Goal: Task Accomplishment & Management: Complete application form

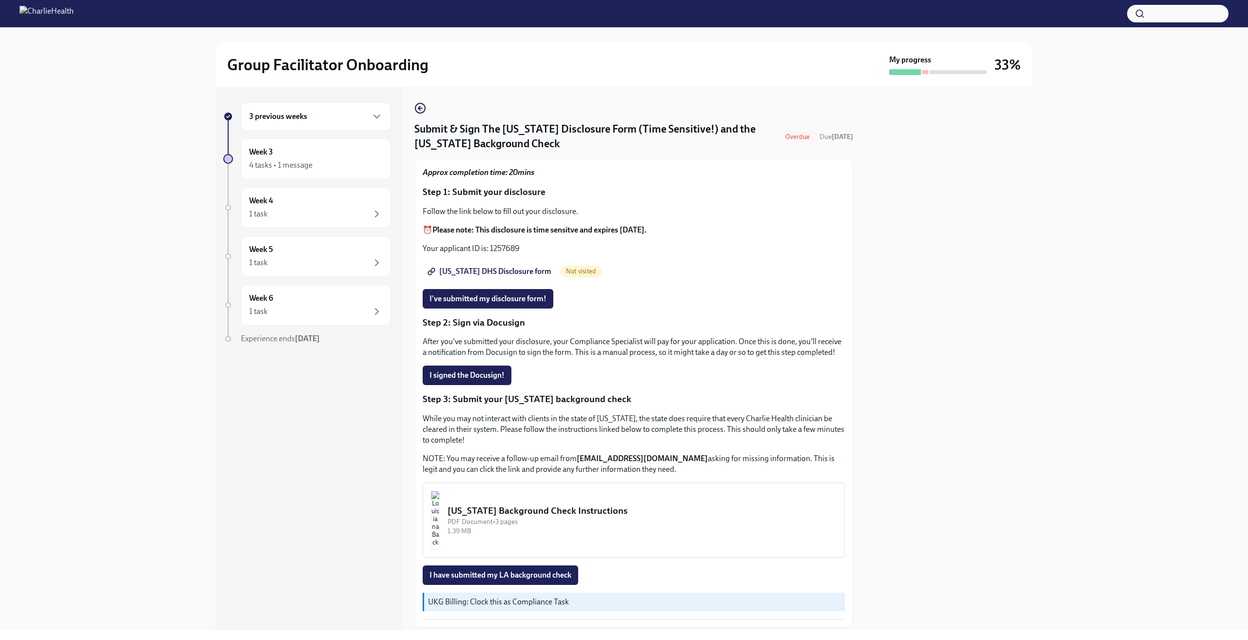
click at [311, 127] on div "3 previous weeks" at bounding box center [316, 116] width 150 height 28
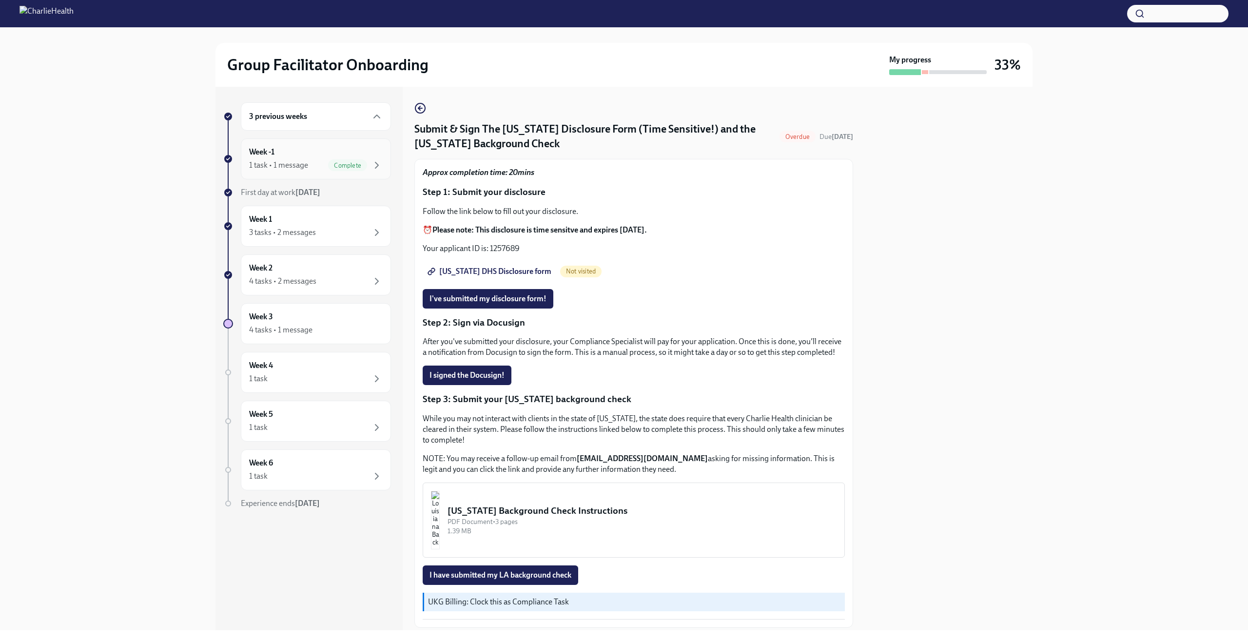
click at [311, 160] on div "1 task • 1 message Complete" at bounding box center [316, 165] width 134 height 12
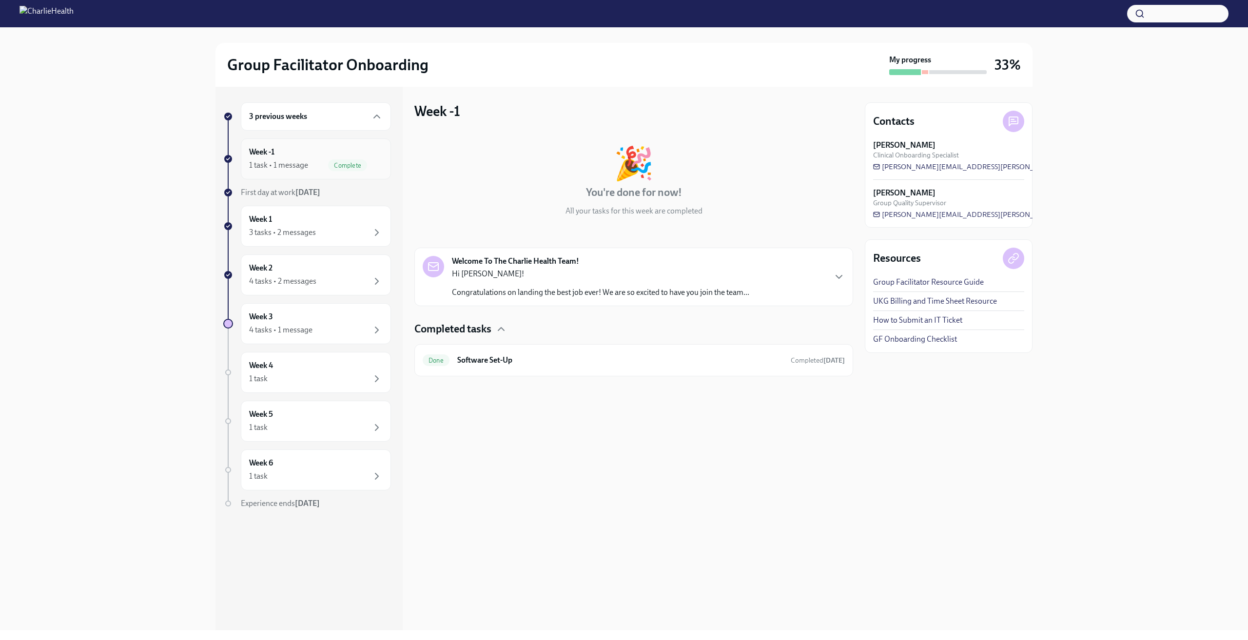
click at [338, 161] on div "Complete" at bounding box center [347, 165] width 39 height 12
click at [320, 218] on div "Week 1 3 tasks • 2 messages" at bounding box center [316, 226] width 134 height 24
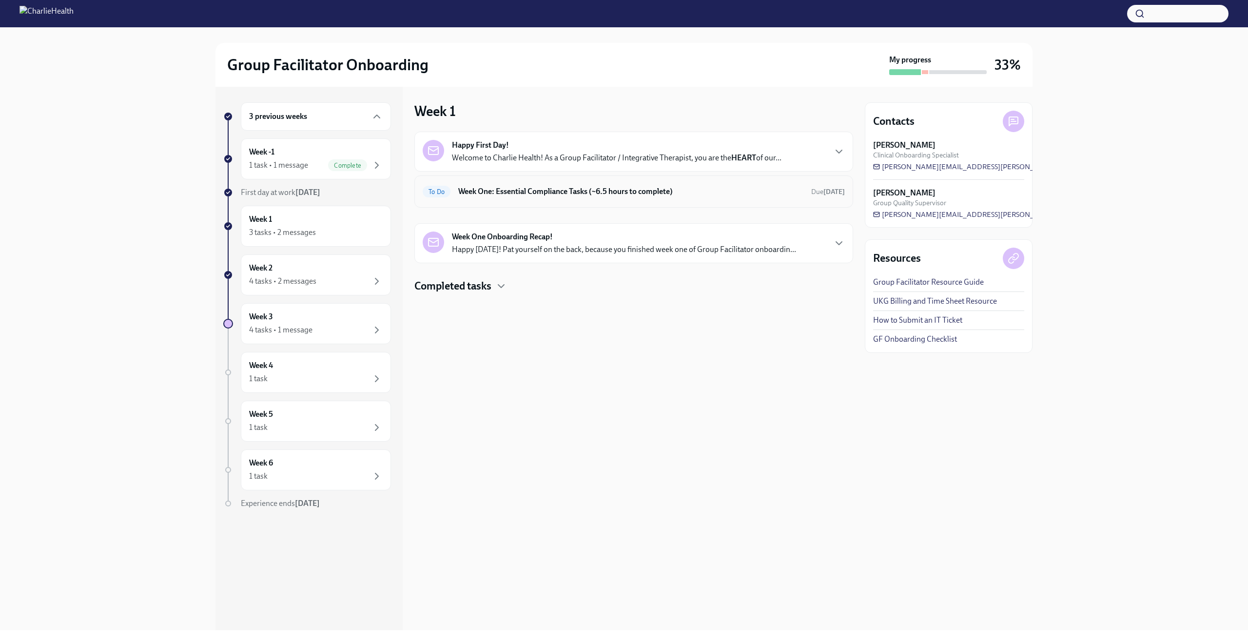
click at [501, 196] on h6 "Week One: Essential Compliance Tasks (~6.5 hours to complete)" at bounding box center [630, 191] width 345 height 11
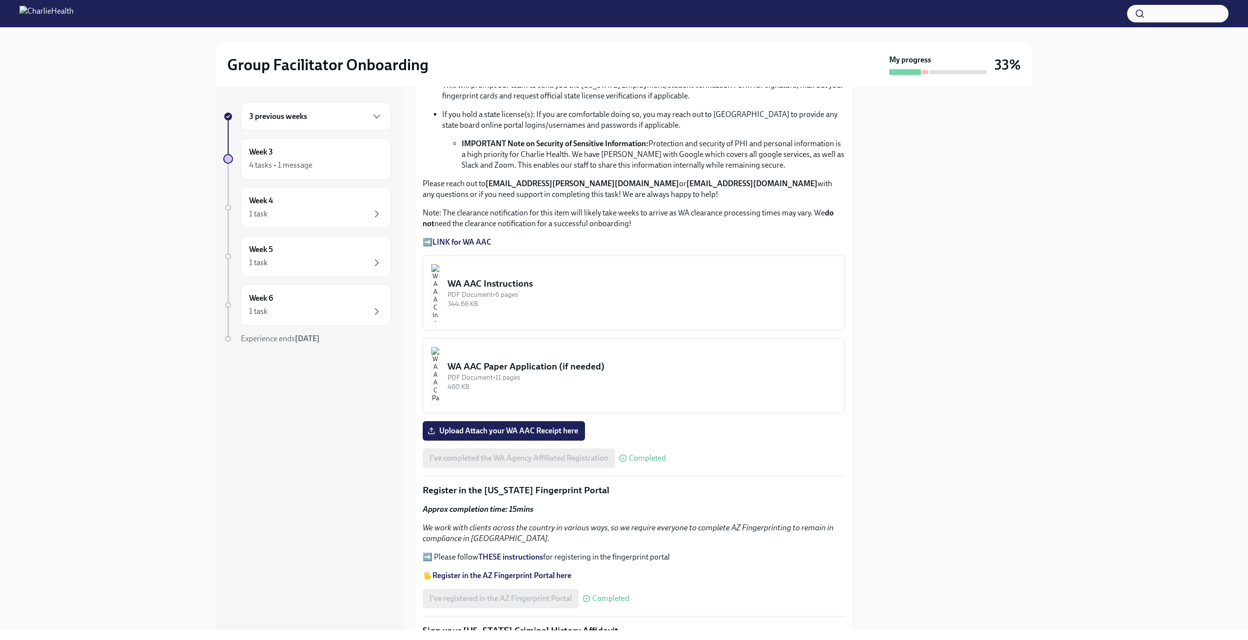
scroll to position [650, 0]
click at [475, 236] on strong "LINK for WA AAC" at bounding box center [462, 240] width 59 height 9
click at [506, 429] on span "Upload Attach your WA AAC Receipt here" at bounding box center [504, 430] width 149 height 10
click at [0, 0] on input "Upload Attach your WA AAC Receipt here" at bounding box center [0, 0] width 0 height 0
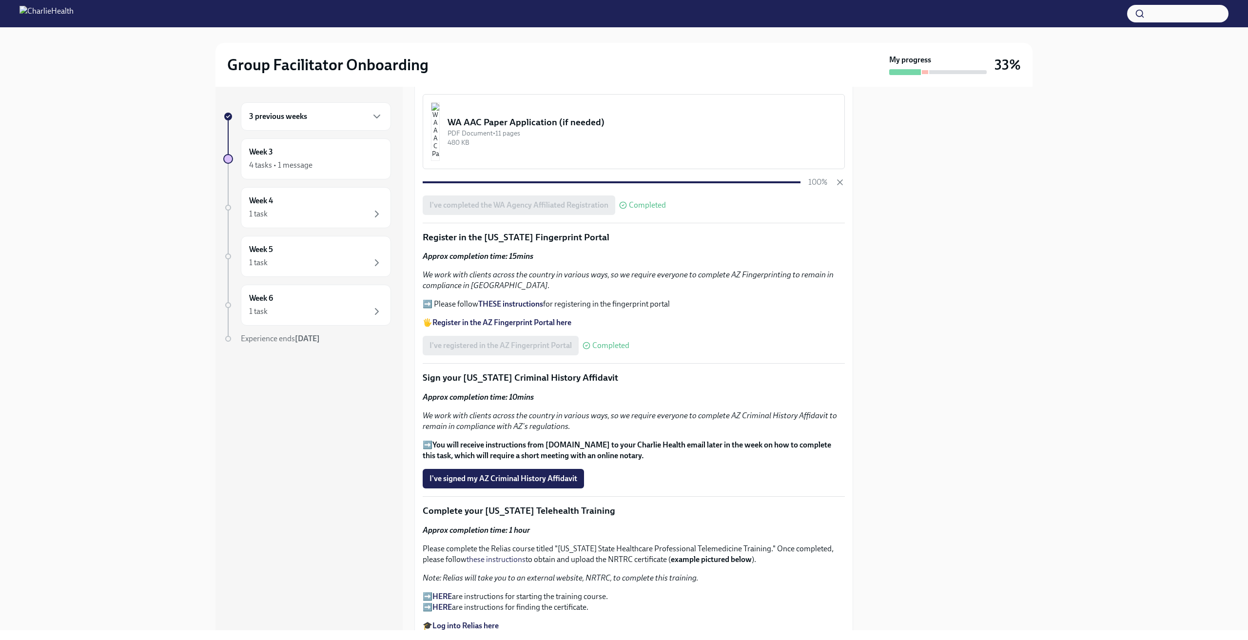
scroll to position [894, 0]
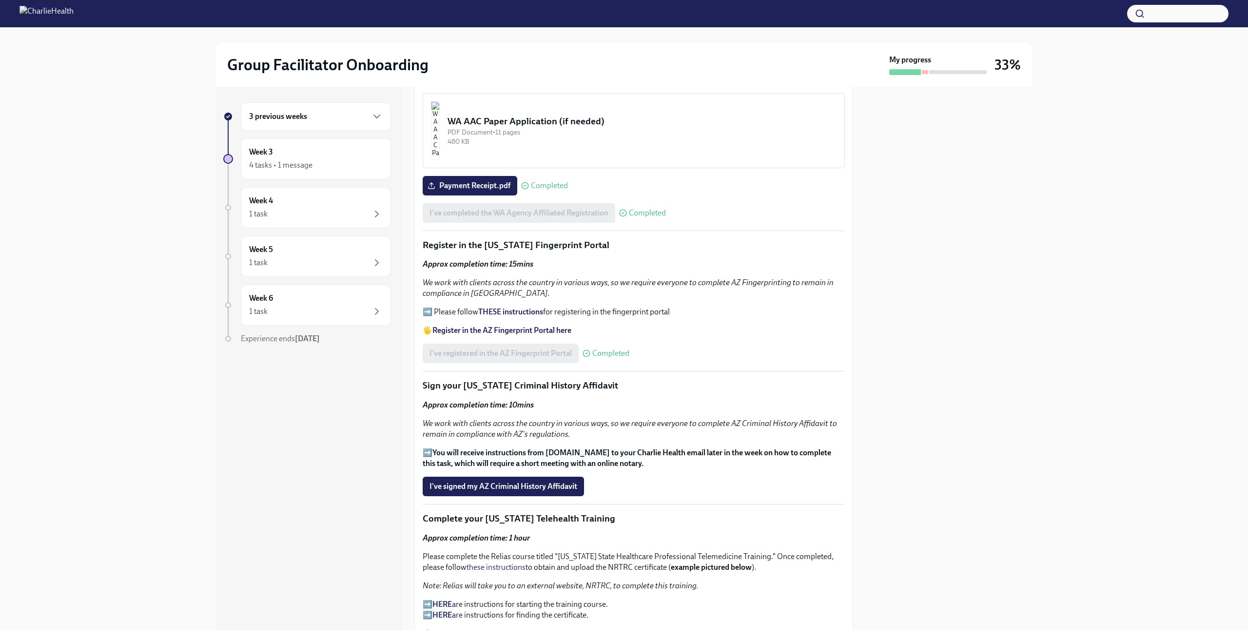
click at [429, 448] on p "➡️ You will receive instructions from [DOMAIN_NAME] to your Charlie Health emai…" at bounding box center [634, 458] width 422 height 21
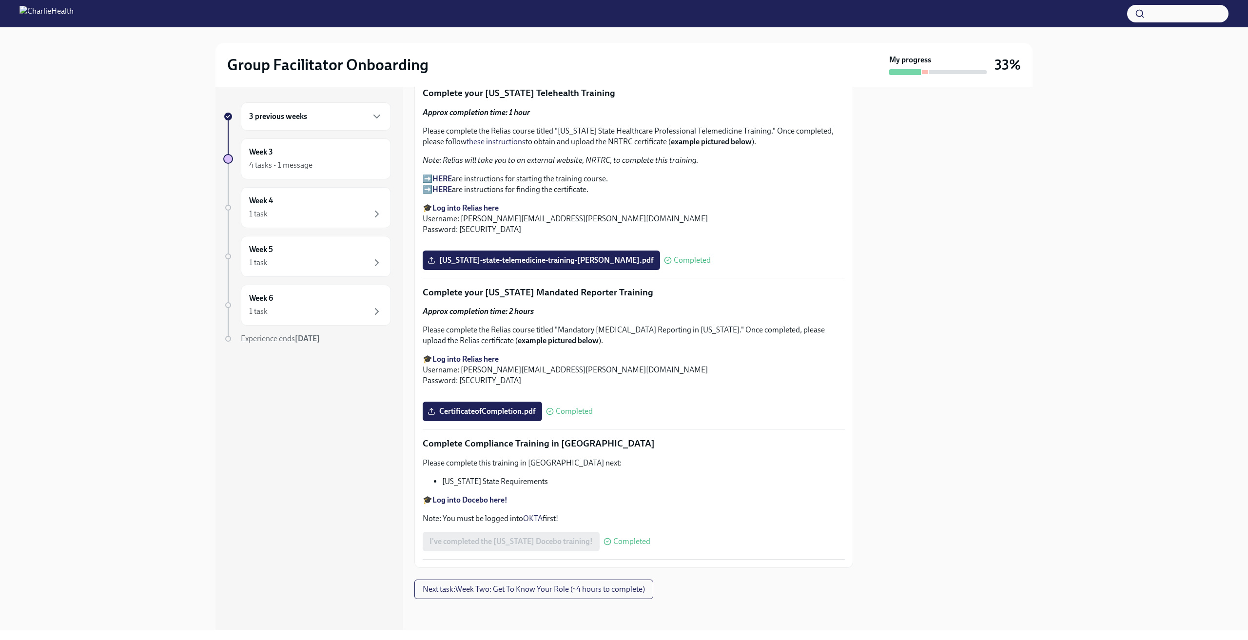
scroll to position [1937, 0]
click at [546, 589] on span "Next task : Week Two: Get To Know Your Role (~4 hours to complete)" at bounding box center [534, 590] width 222 height 10
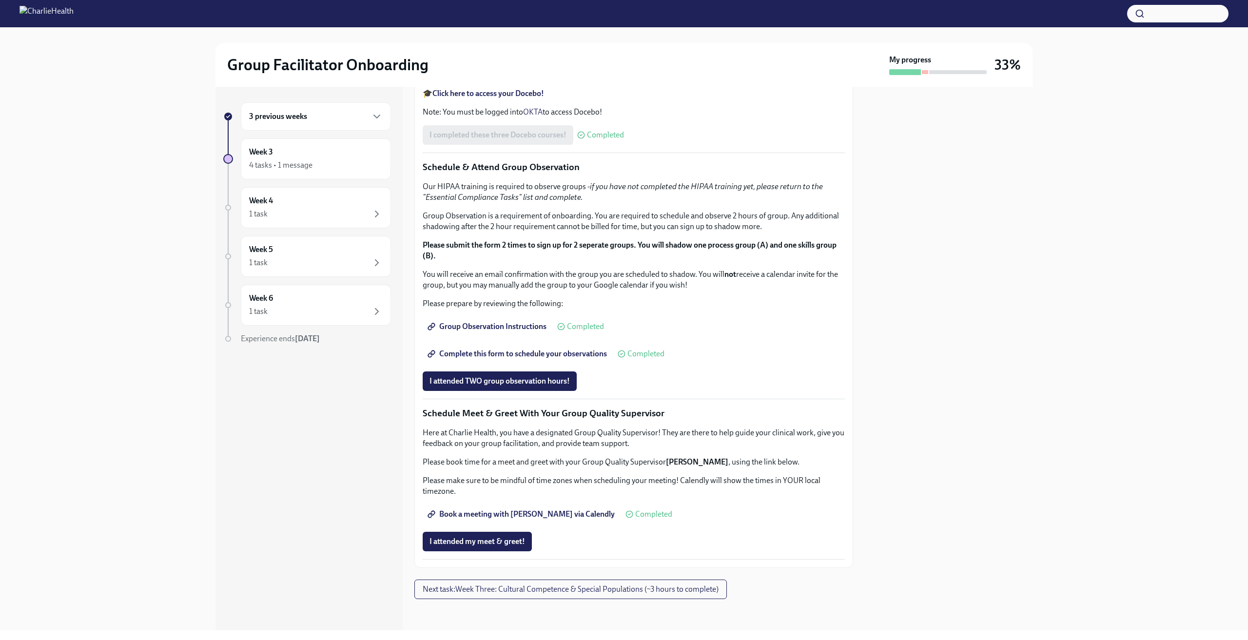
scroll to position [687, 0]
click at [369, 153] on div "Week 3 4 tasks • 1 message" at bounding box center [316, 159] width 134 height 24
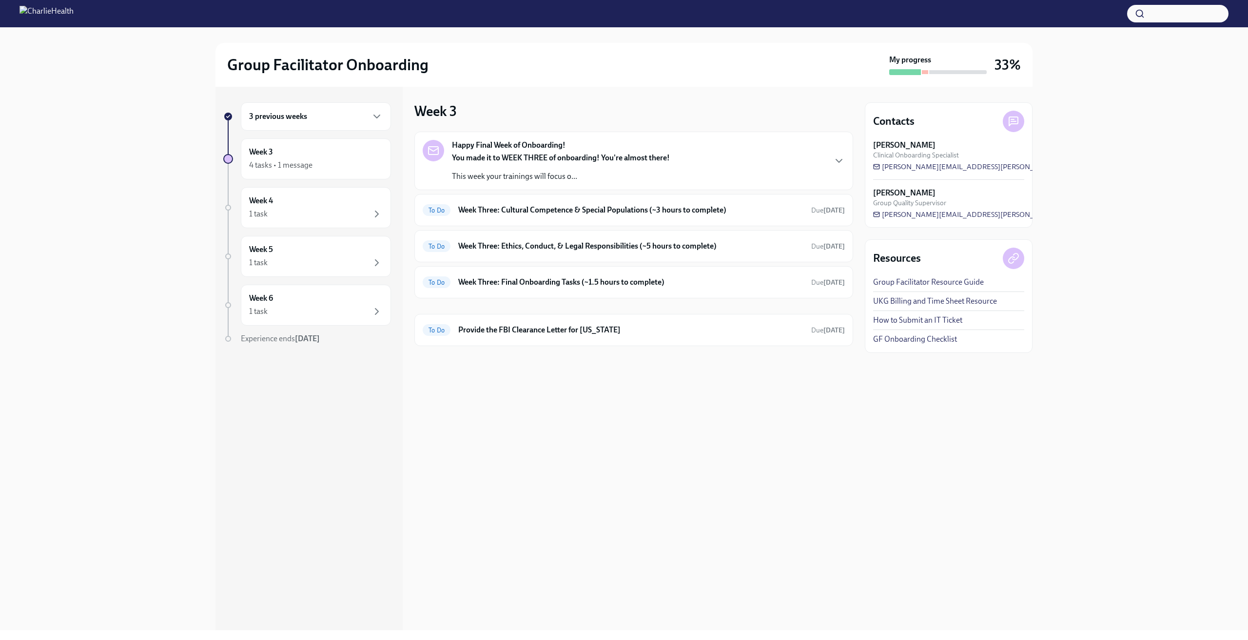
click at [831, 167] on div "Happy Final Week of Onboarding! You made it to WEEK THREE of onboarding! You're…" at bounding box center [634, 161] width 422 height 42
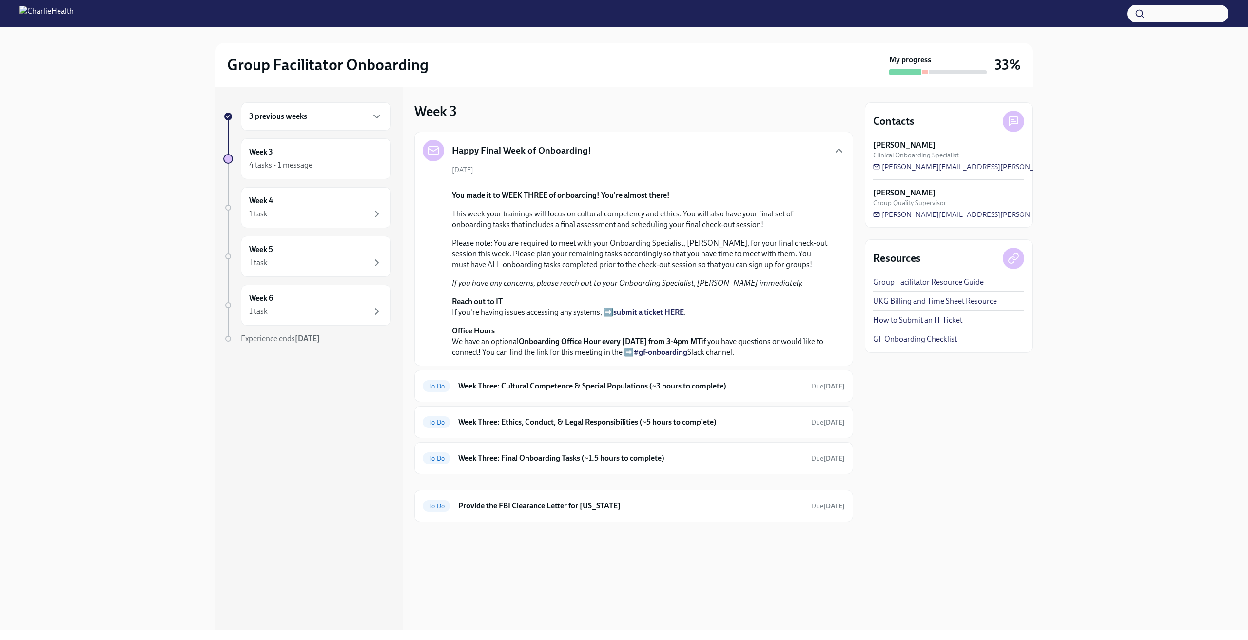
scroll to position [131, 0]
click at [582, 392] on h6 "Week Three: Cultural Competence & Special Populations (~3 hours to complete)" at bounding box center [630, 386] width 345 height 11
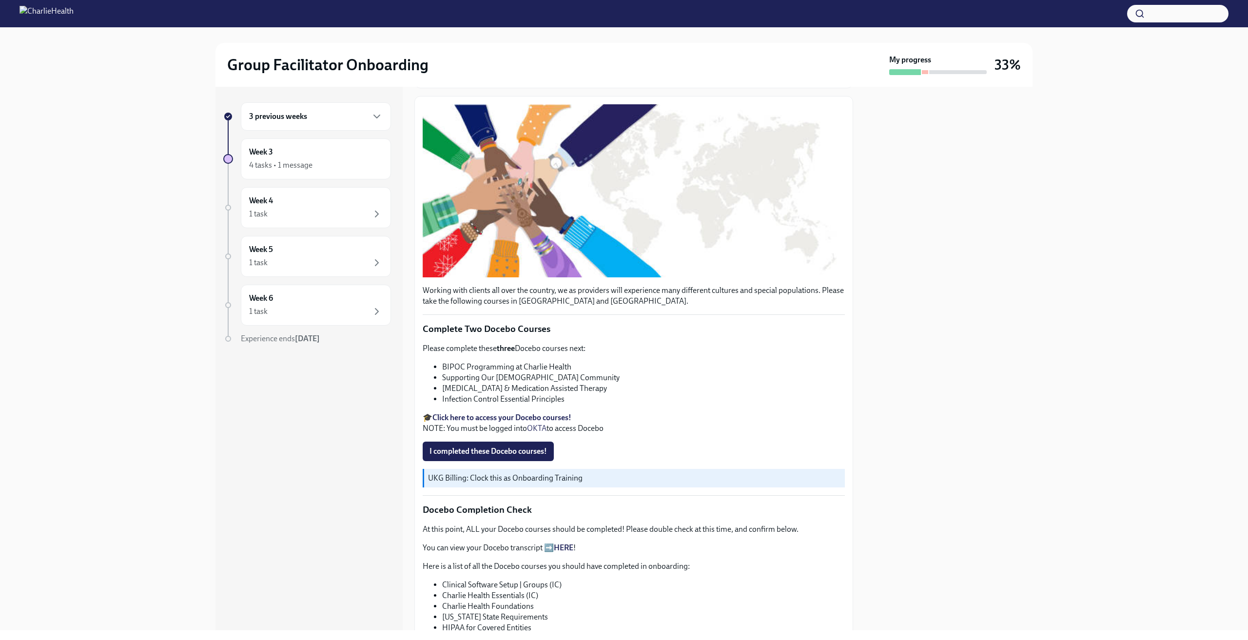
scroll to position [162, 0]
